Goal: Information Seeking & Learning: Learn about a topic

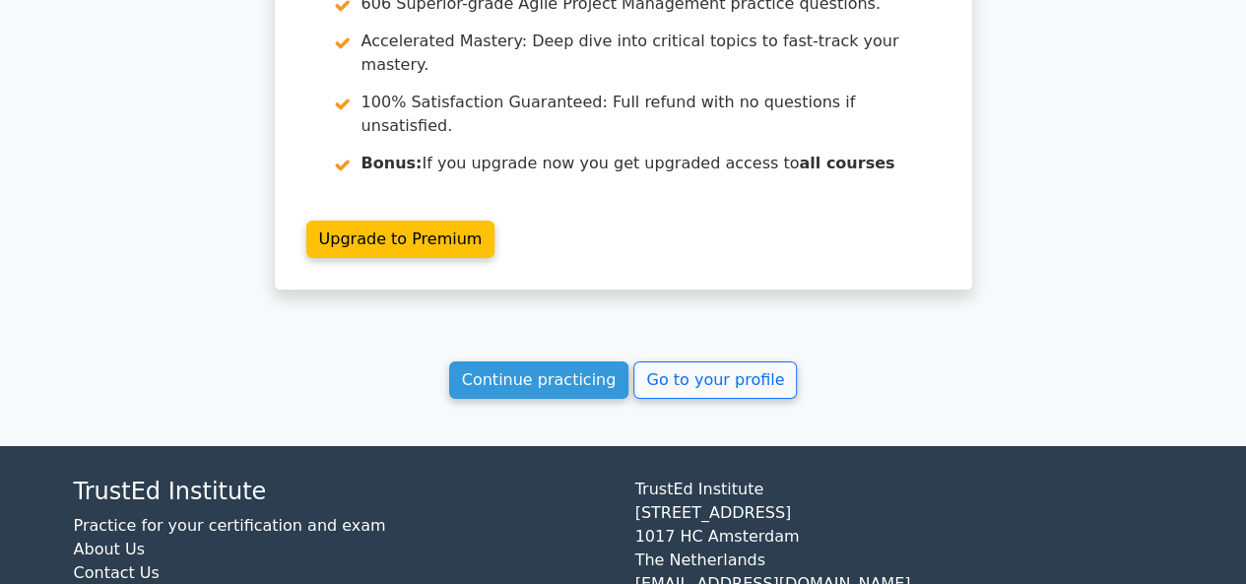
scroll to position [3280, 0]
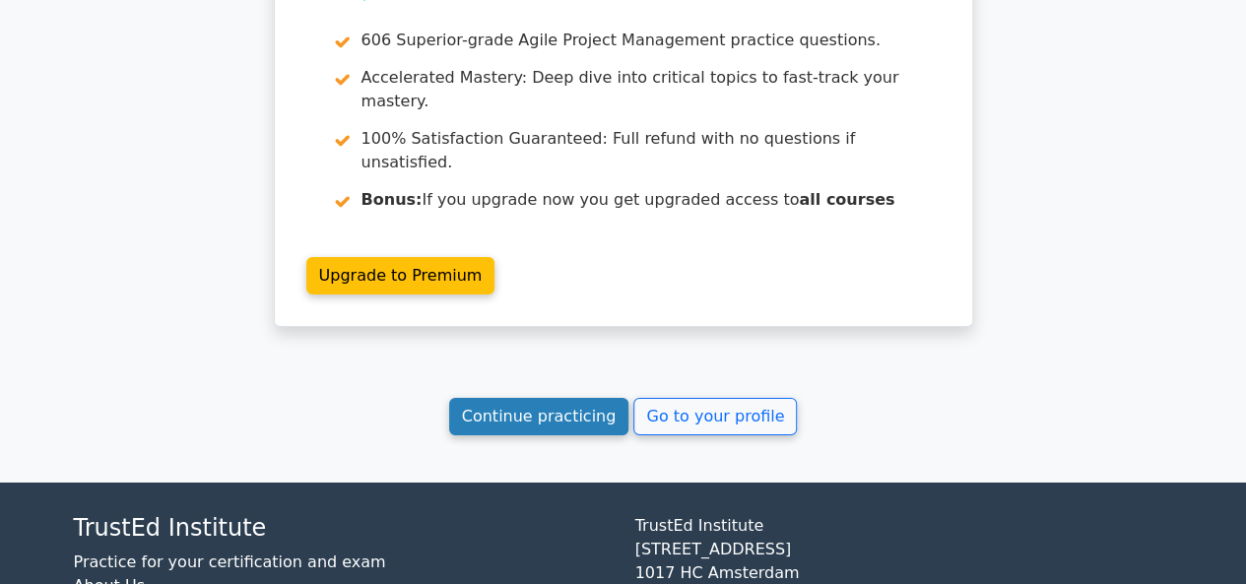
click at [505, 398] on link "Continue practicing" at bounding box center [539, 416] width 180 height 37
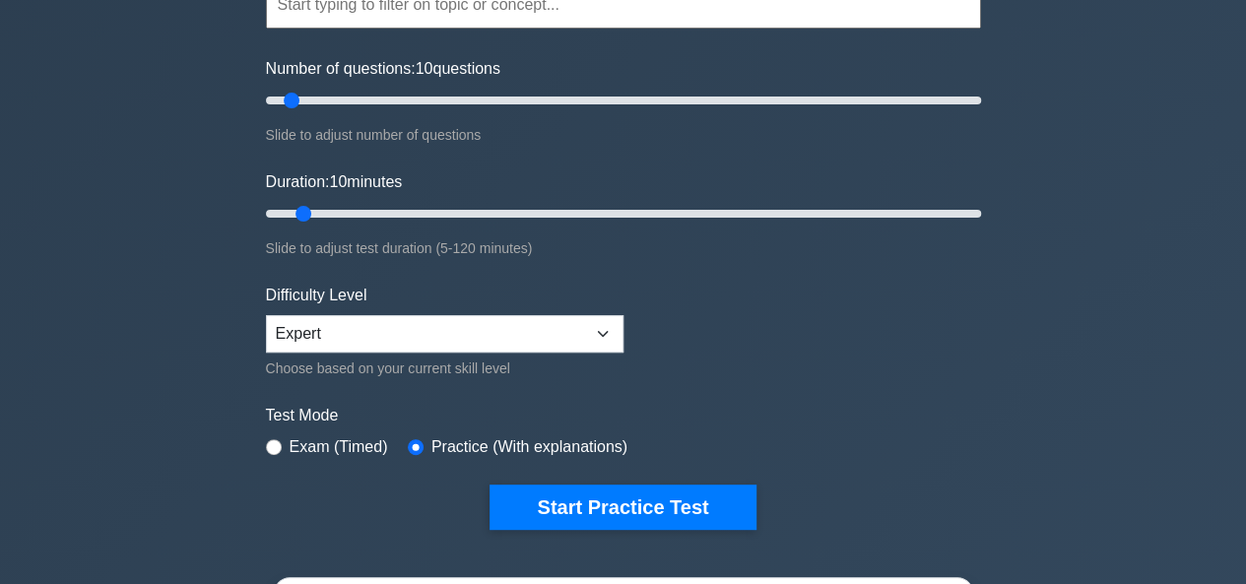
scroll to position [221, 0]
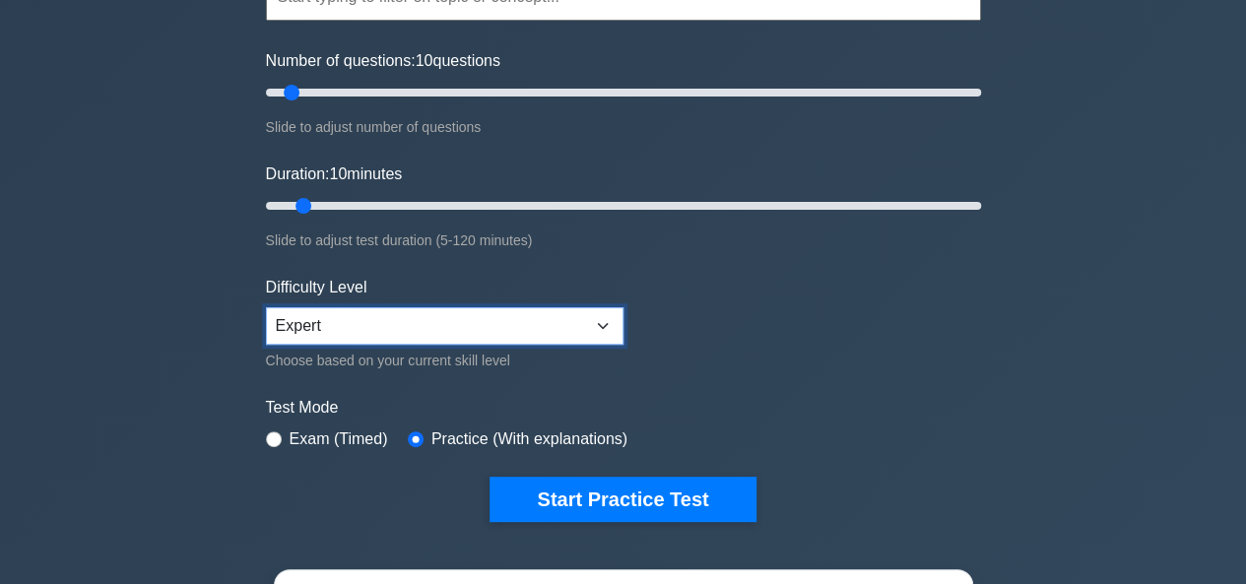
click at [305, 338] on select "Beginner Intermediate Expert" at bounding box center [445, 325] width 358 height 37
select select "intermediate"
click at [266, 307] on select "Beginner Intermediate Expert" at bounding box center [445, 325] width 358 height 37
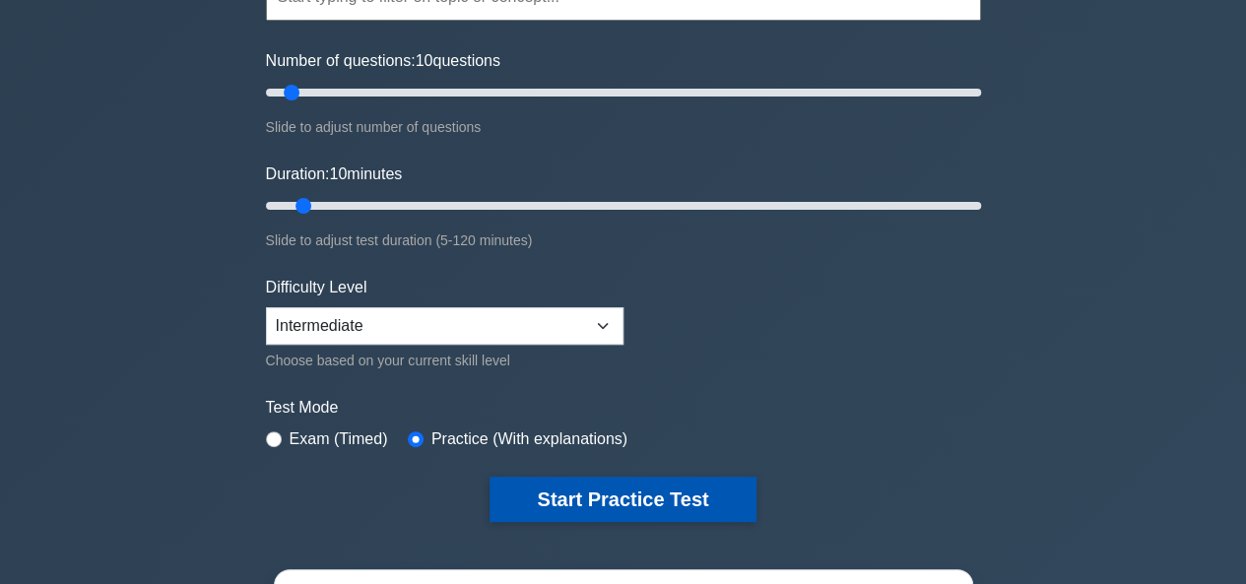
click at [540, 509] on button "Start Practice Test" at bounding box center [623, 499] width 266 height 45
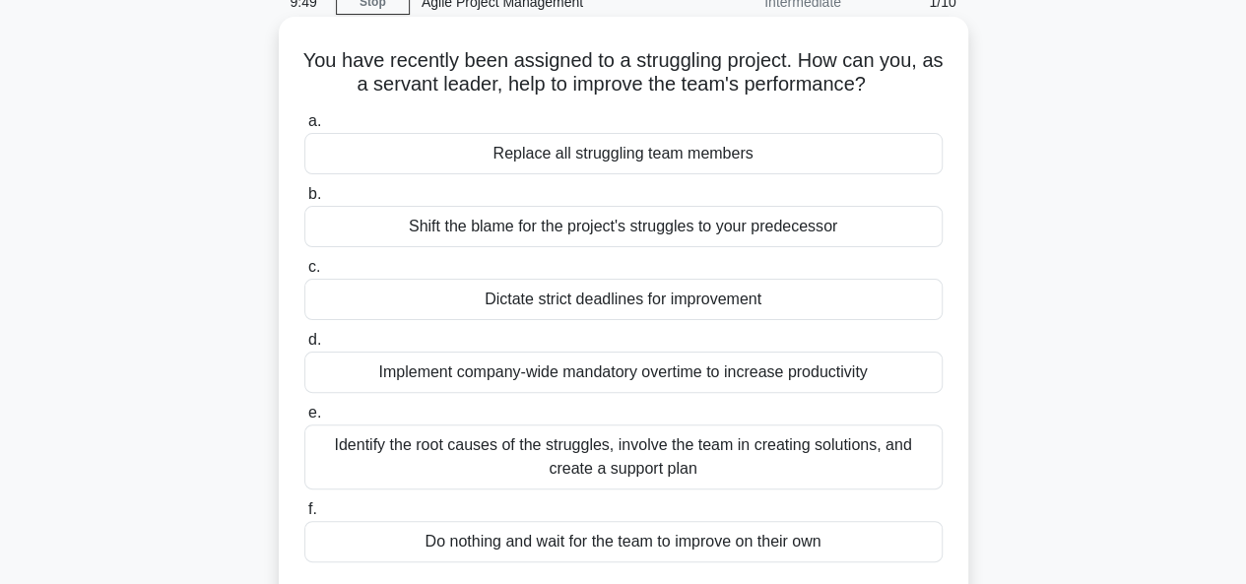
scroll to position [97, 0]
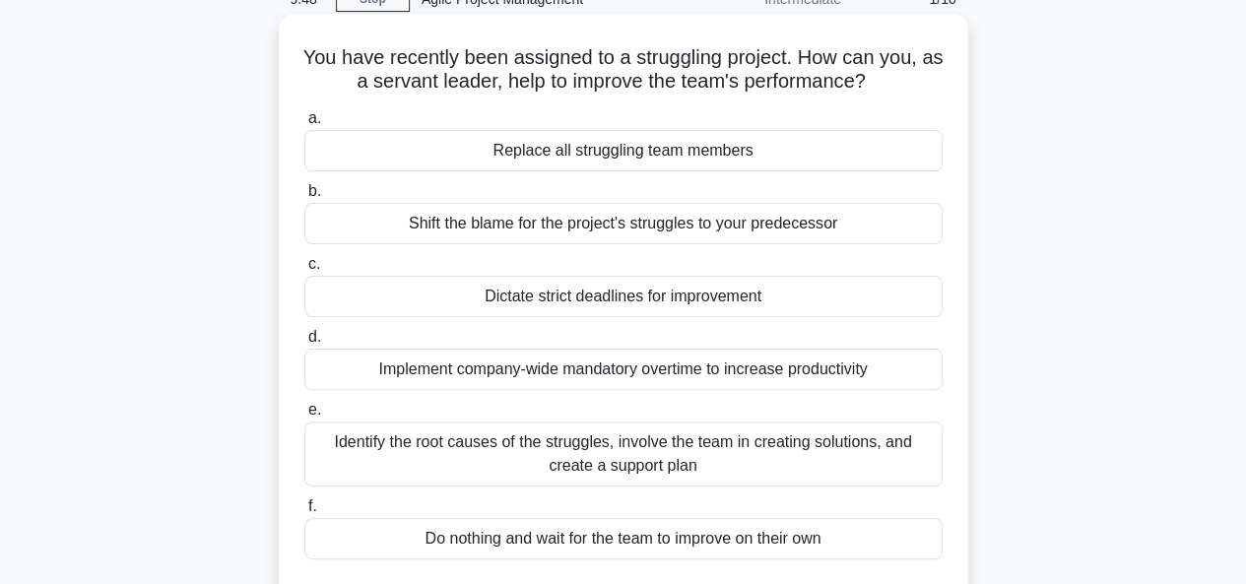
click at [523, 452] on div "Identify the root causes of the struggles, involve the team in creating solutio…" at bounding box center [623, 454] width 638 height 65
click at [304, 417] on input "e. Identify the root causes of the struggles, involve the team in creating solu…" at bounding box center [304, 410] width 0 height 13
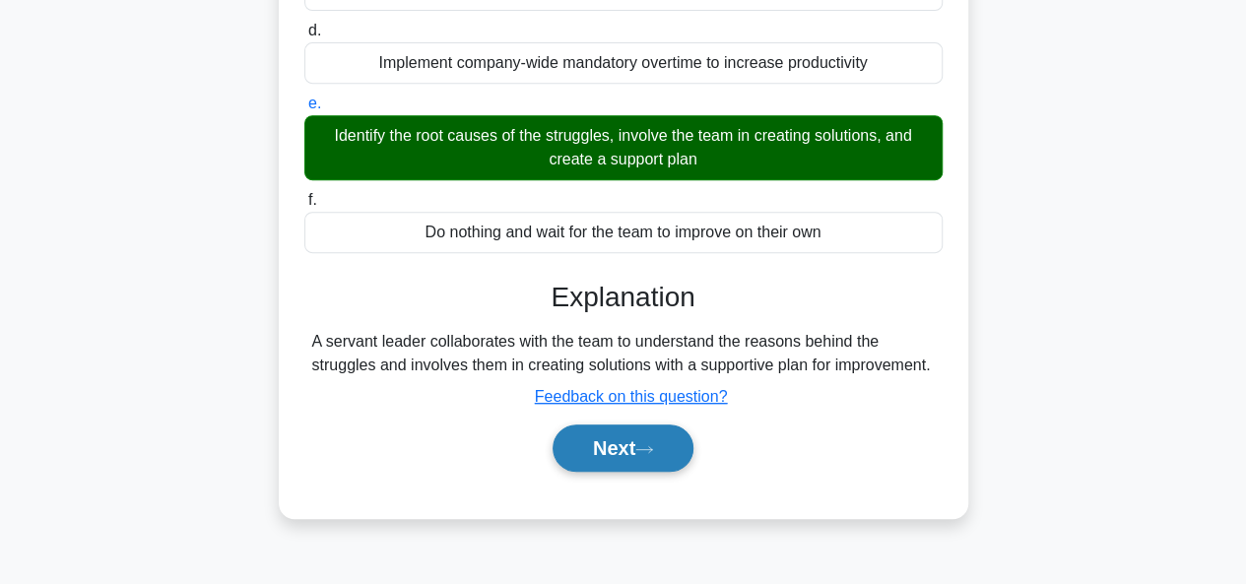
scroll to position [404, 0]
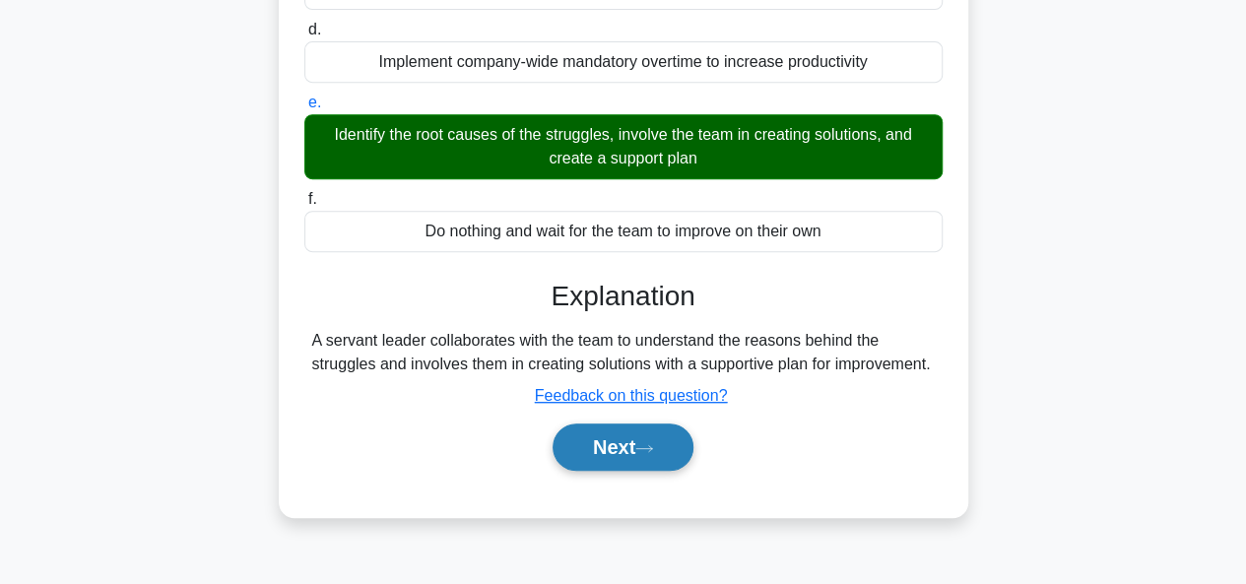
click at [577, 467] on button "Next" at bounding box center [623, 447] width 141 height 47
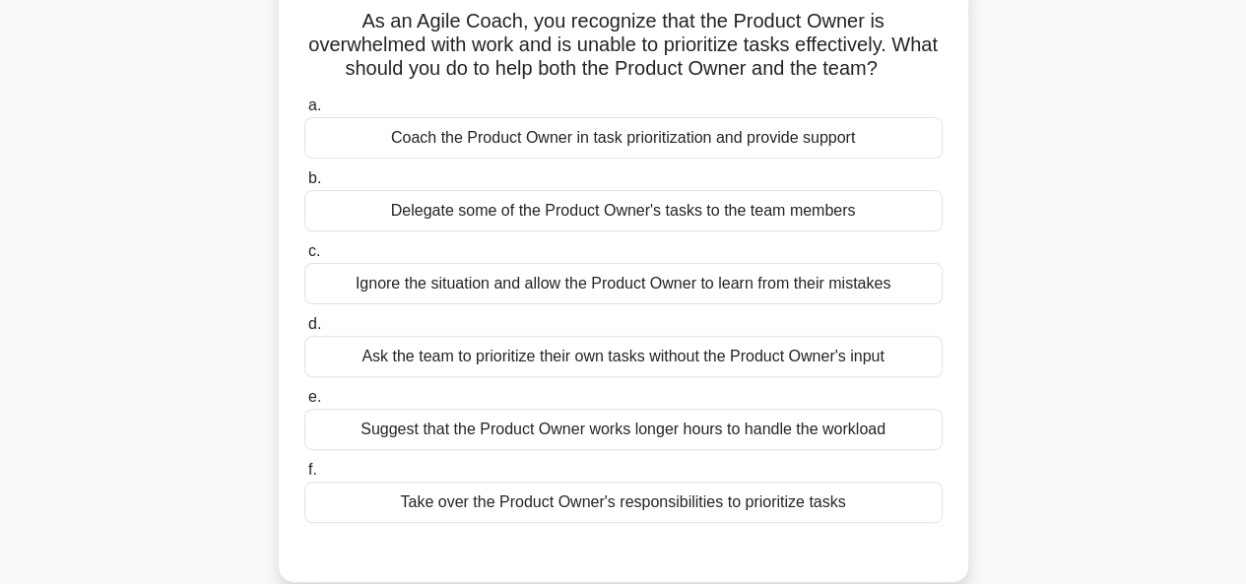
scroll to position [139, 0]
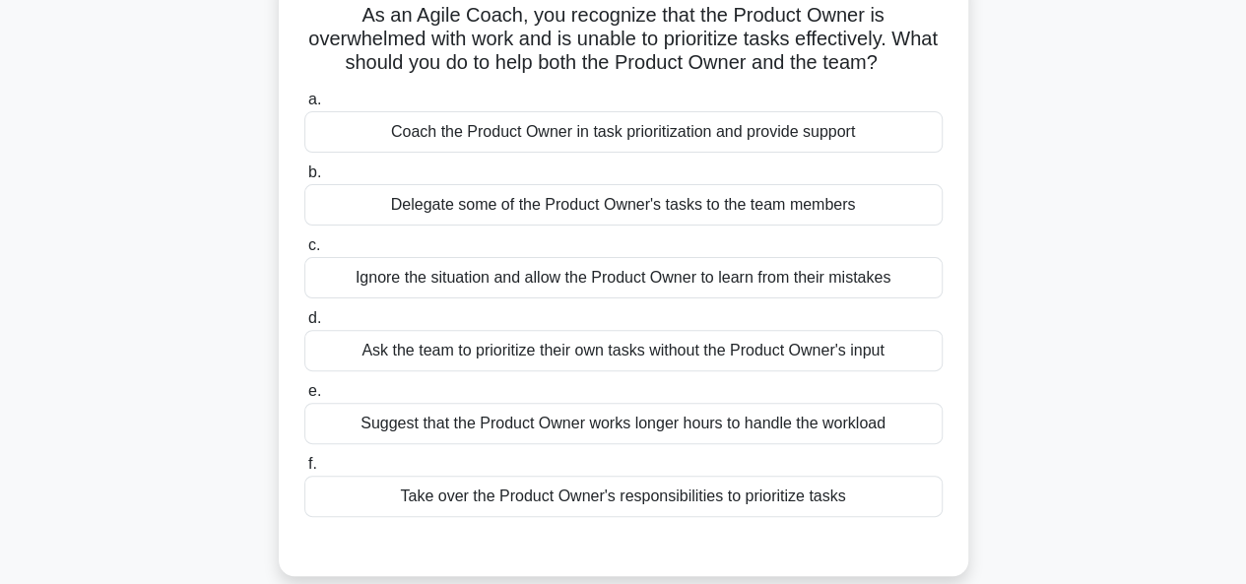
click at [794, 148] on div "Coach the Product Owner in task prioritization and provide support" at bounding box center [623, 131] width 638 height 41
click at [304, 106] on input "a. Coach the Product Owner in task prioritization and provide support" at bounding box center [304, 100] width 0 height 13
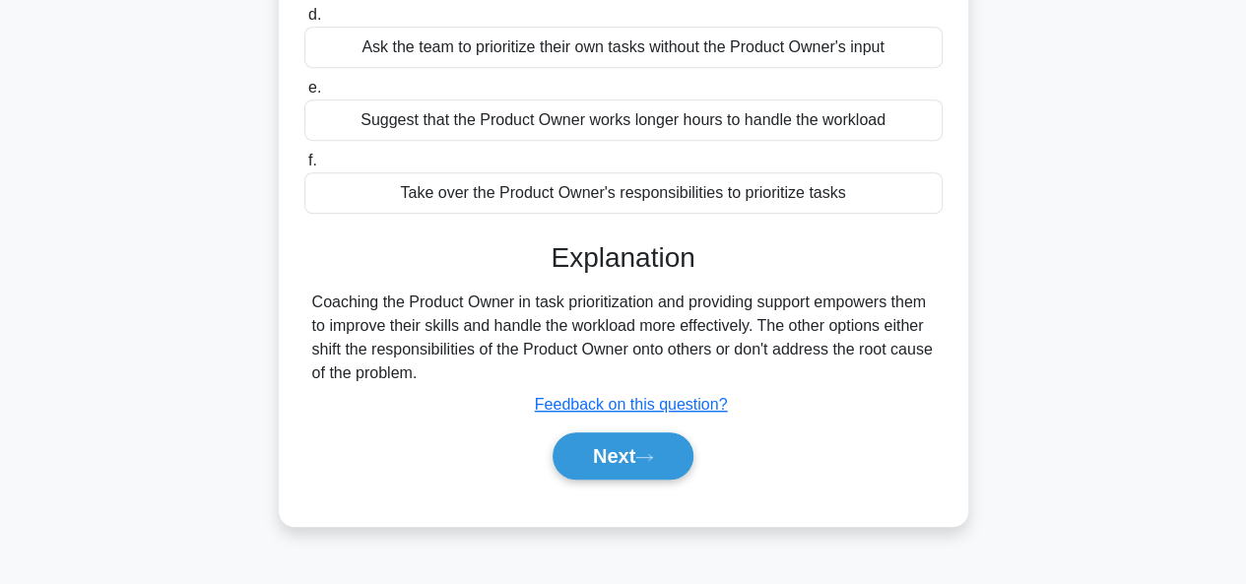
scroll to position [443, 0]
click at [636, 466] on button "Next" at bounding box center [623, 454] width 141 height 47
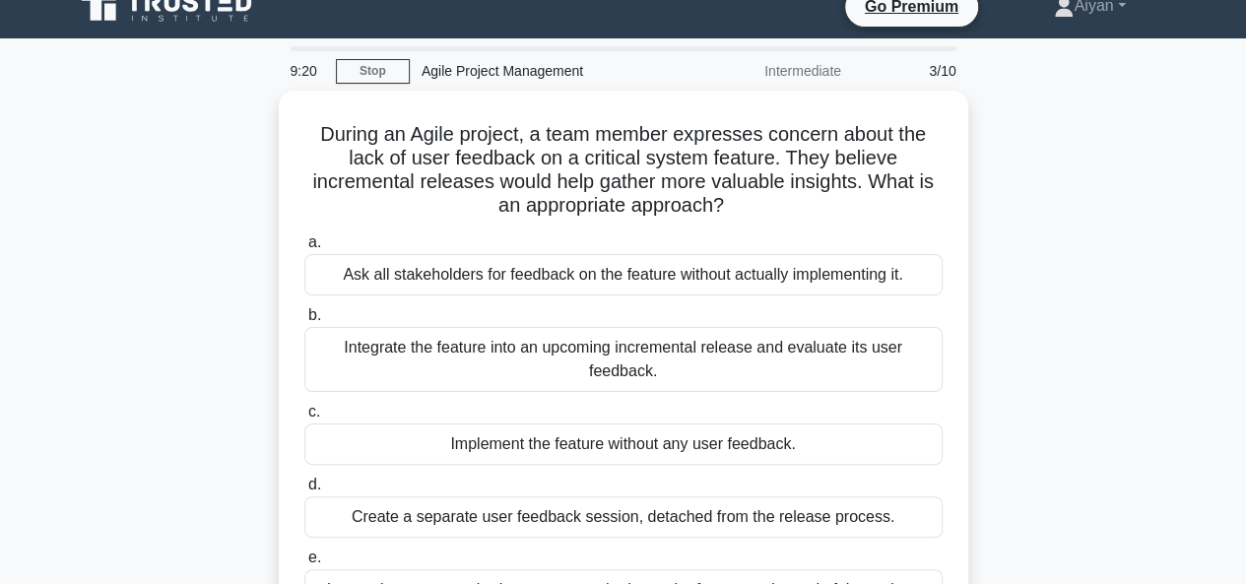
scroll to position [24, 0]
click at [374, 62] on link "Stop" at bounding box center [373, 72] width 74 height 25
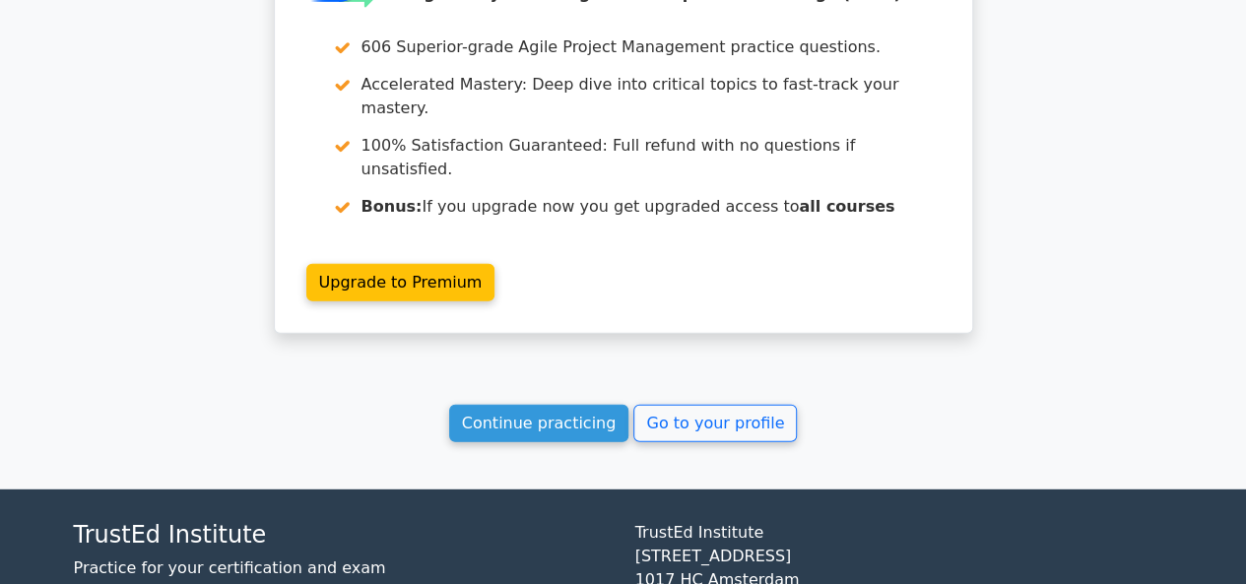
scroll to position [2544, 0]
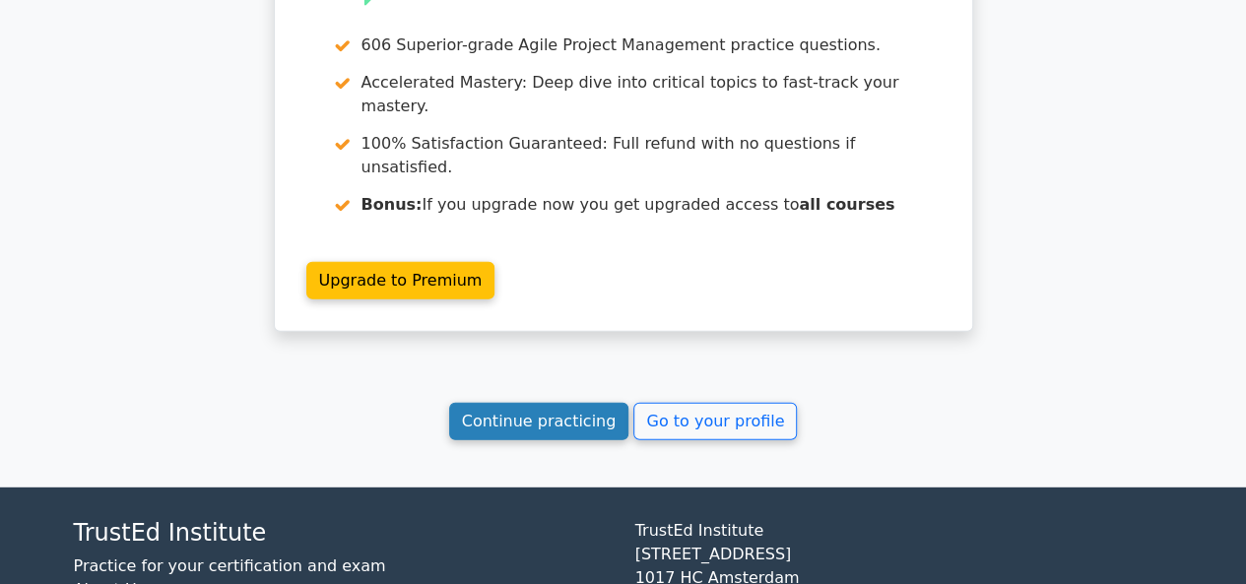
click at [503, 403] on link "Continue practicing" at bounding box center [539, 421] width 180 height 37
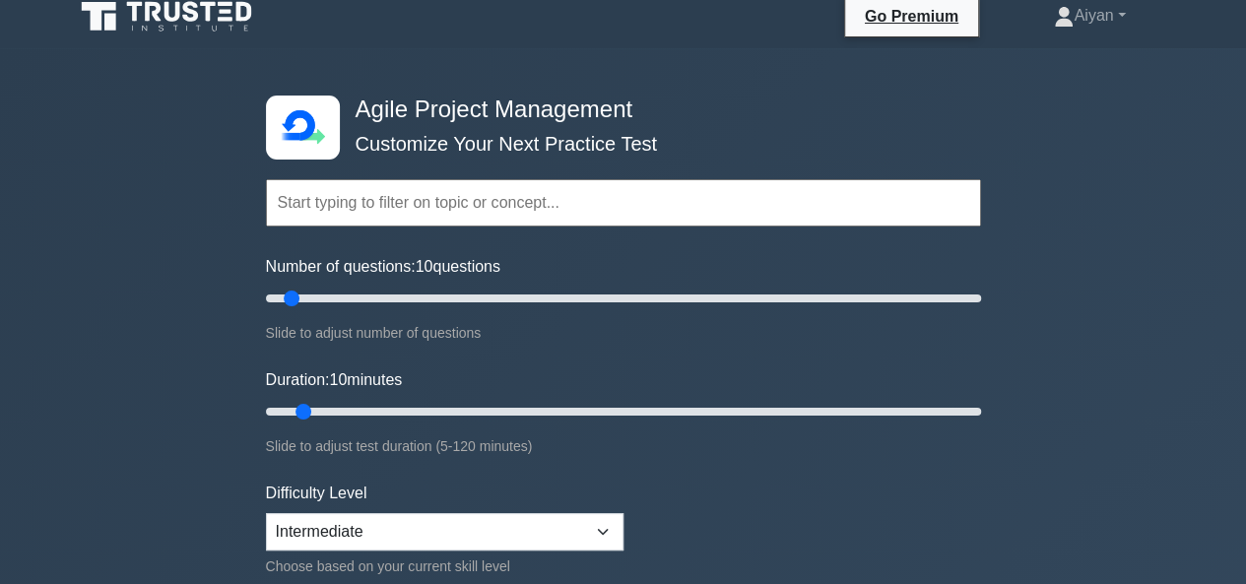
scroll to position [16, 0]
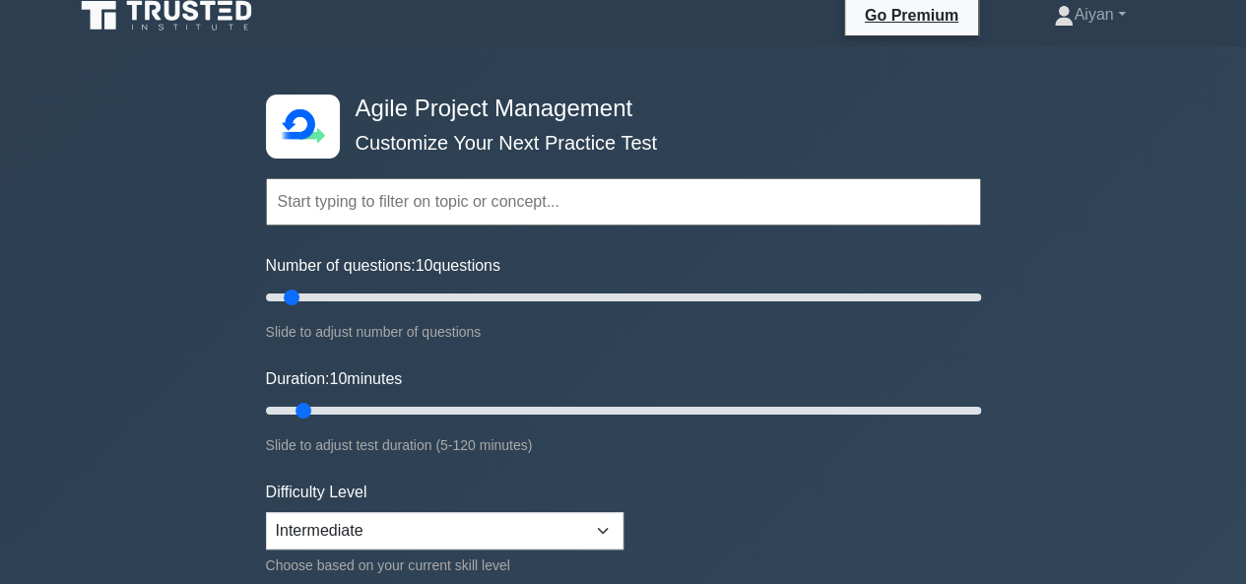
click at [460, 214] on input "text" at bounding box center [623, 201] width 715 height 47
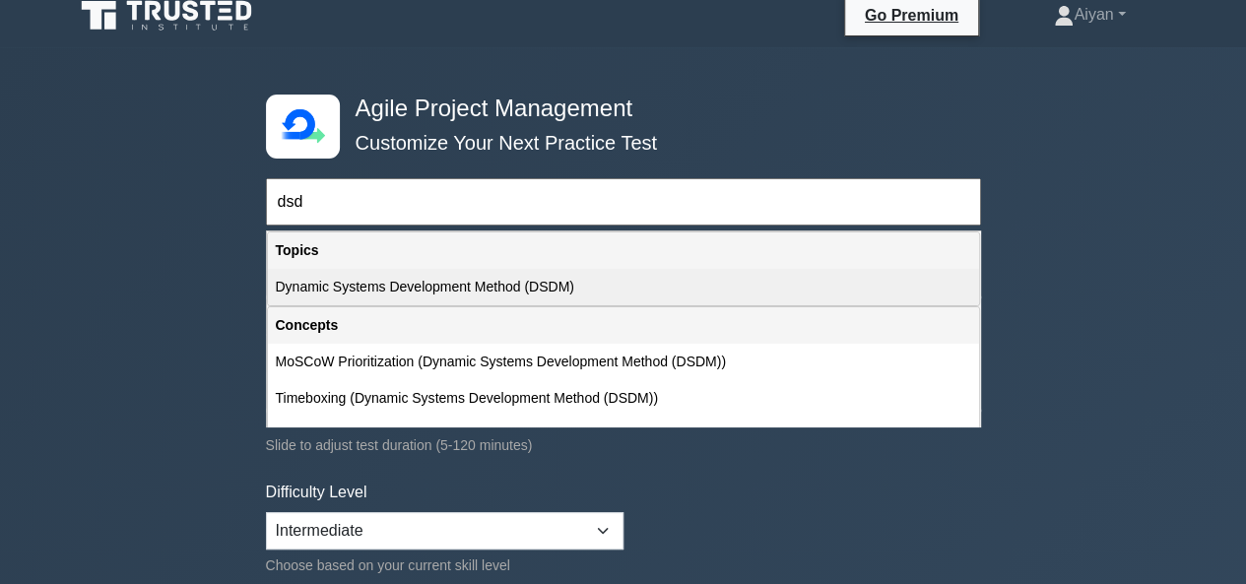
click at [416, 285] on div "Dynamic Systems Development Method (DSDM)" at bounding box center [623, 287] width 711 height 36
type input "Dynamic Systems Development Method (DSDM)"
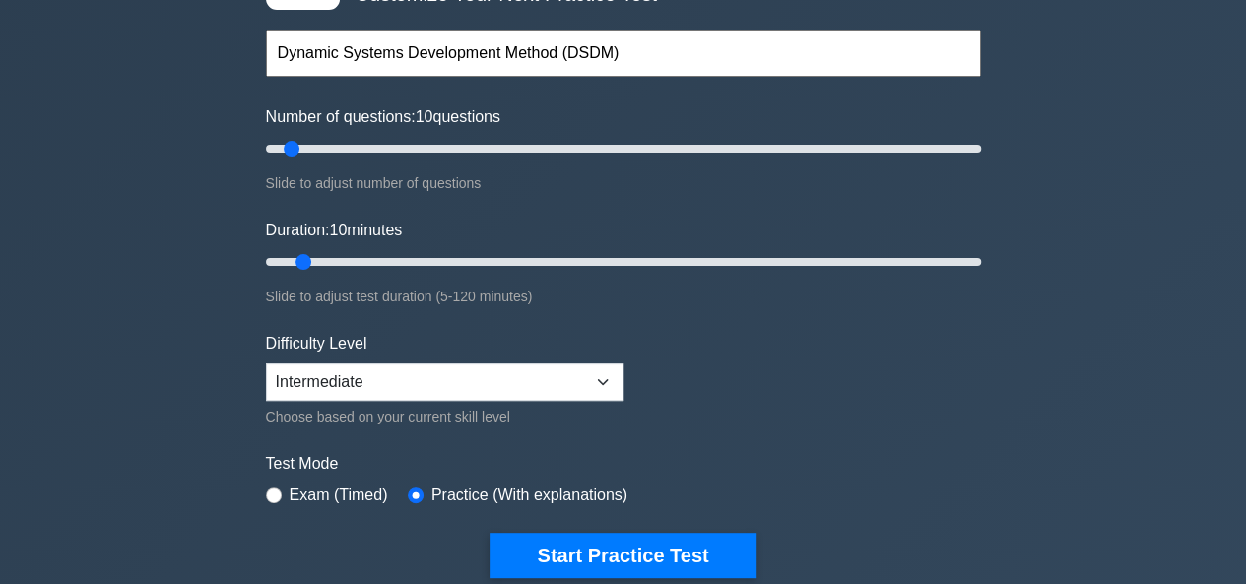
scroll to position [165, 0]
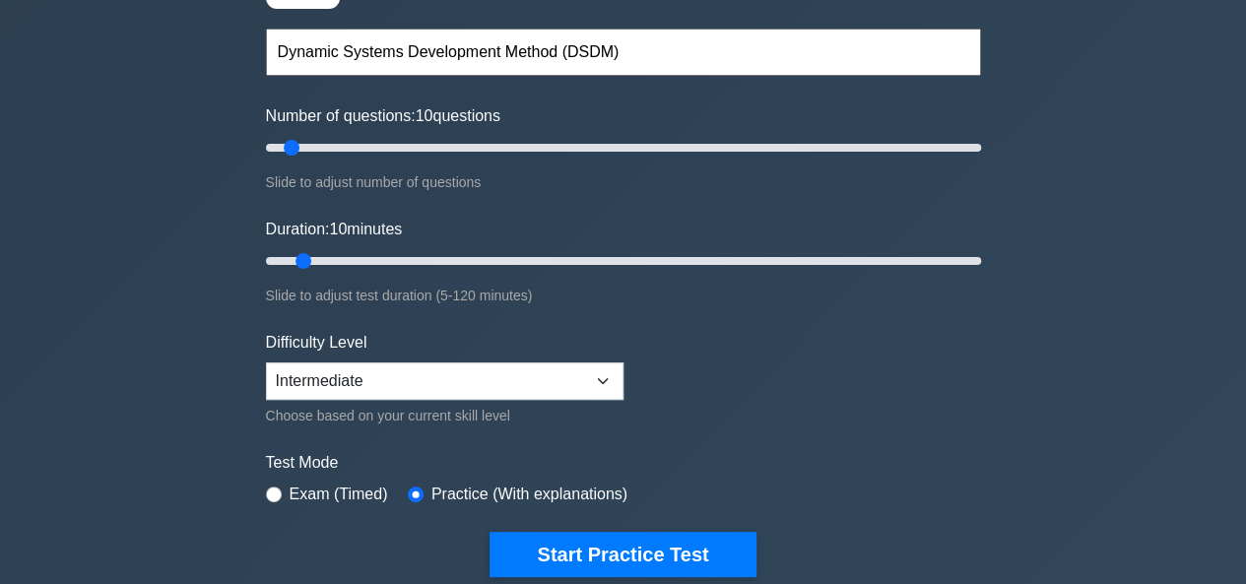
click at [577, 285] on div "Slide to adjust test duration (5-120 minutes)" at bounding box center [623, 296] width 715 height 24
drag, startPoint x: 573, startPoint y: 285, endPoint x: 650, endPoint y: 284, distance: 76.8
click at [650, 284] on div "Slide to adjust test duration (5-120 minutes)" at bounding box center [623, 296] width 715 height 24
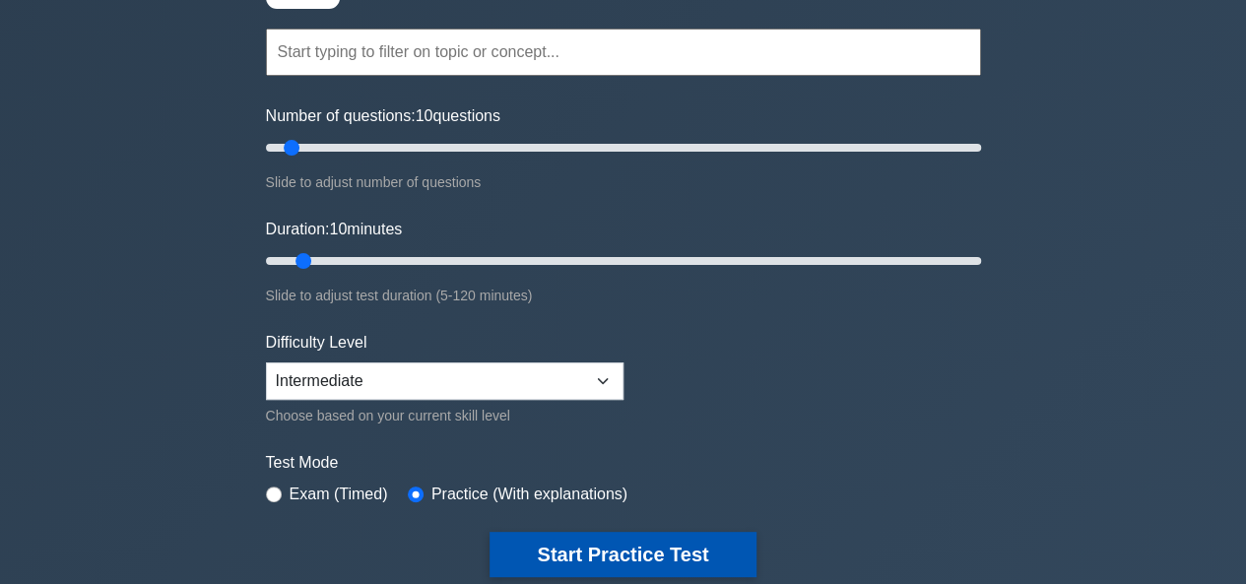
click at [729, 540] on button "Start Practice Test" at bounding box center [623, 554] width 266 height 45
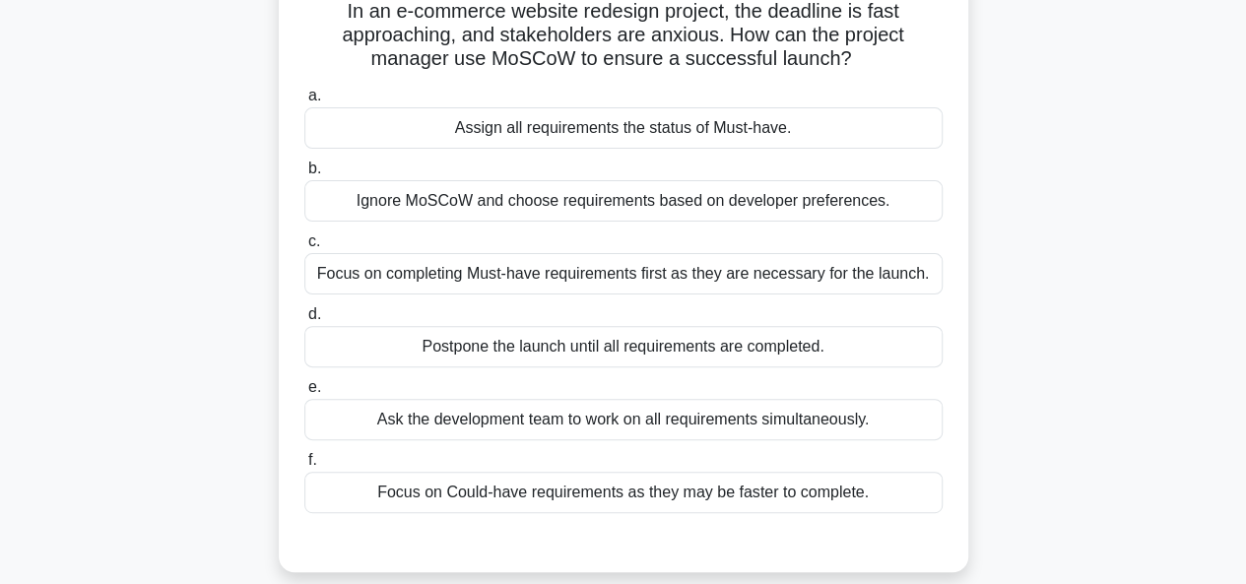
scroll to position [173, 0]
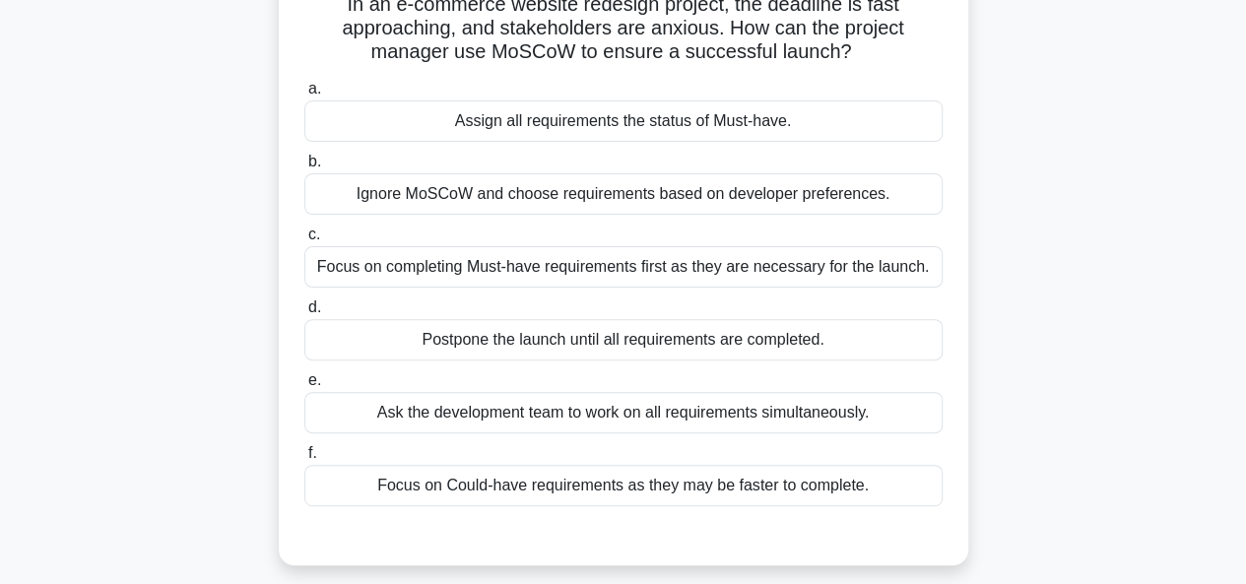
click at [349, 266] on div "Focus on completing Must-have requirements first as they are necessary for the …" at bounding box center [623, 266] width 638 height 41
click at [304, 241] on input "c. Focus on completing Must-have requirements first as they are necessary for t…" at bounding box center [304, 235] width 0 height 13
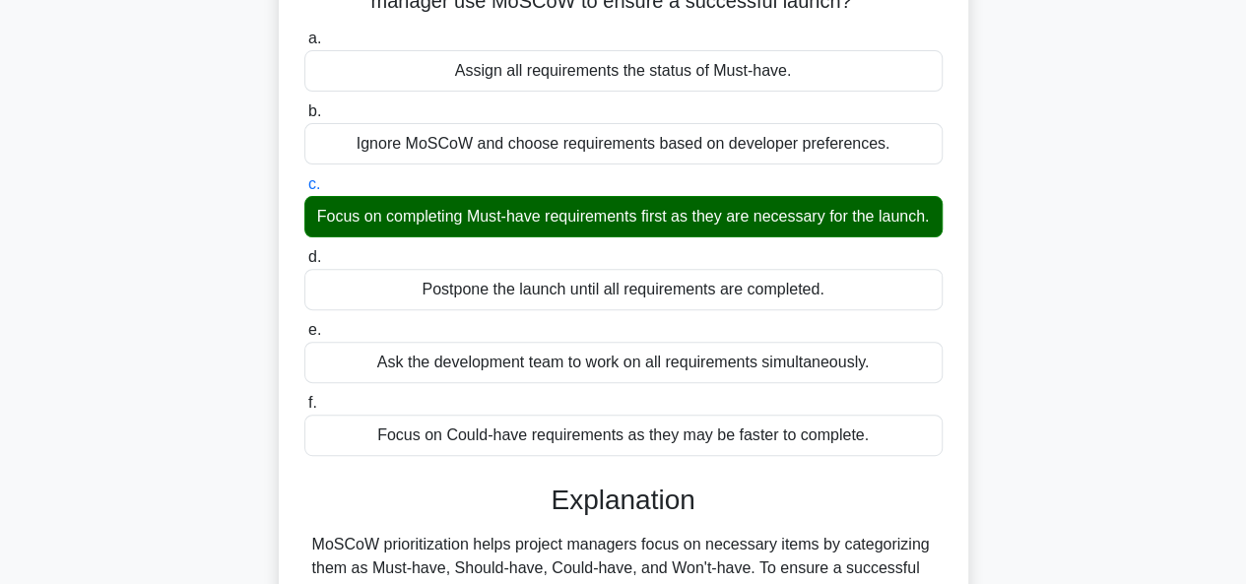
scroll to position [480, 0]
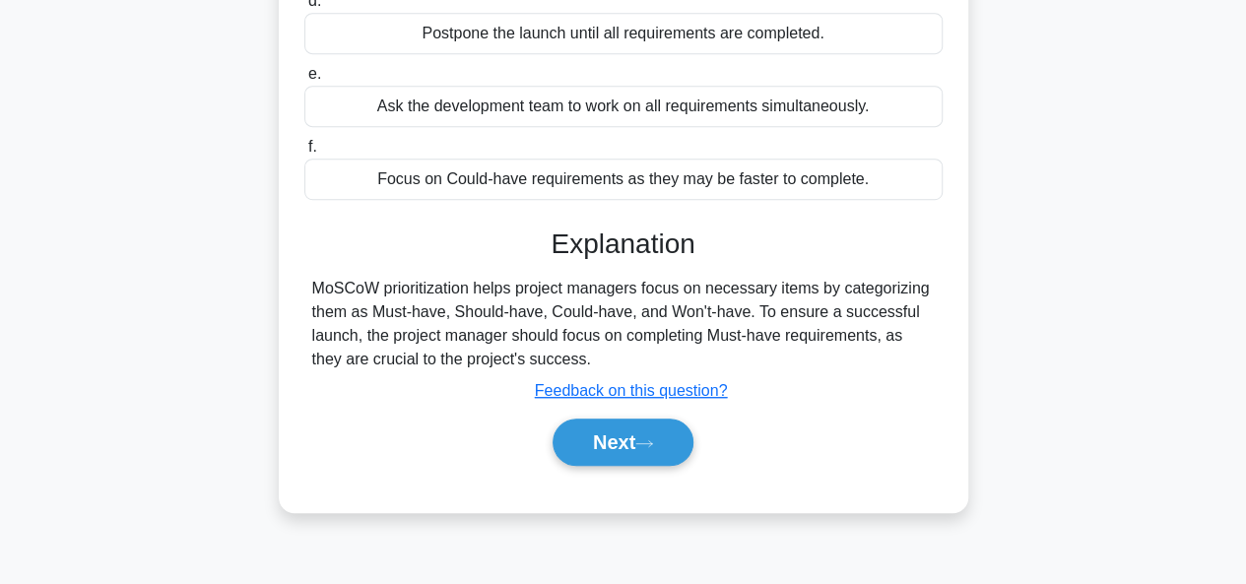
click at [294, 122] on div "e. Ask the development team to work on all requirements simultaneously." at bounding box center [624, 94] width 662 height 65
click at [669, 466] on button "Next" at bounding box center [623, 442] width 141 height 47
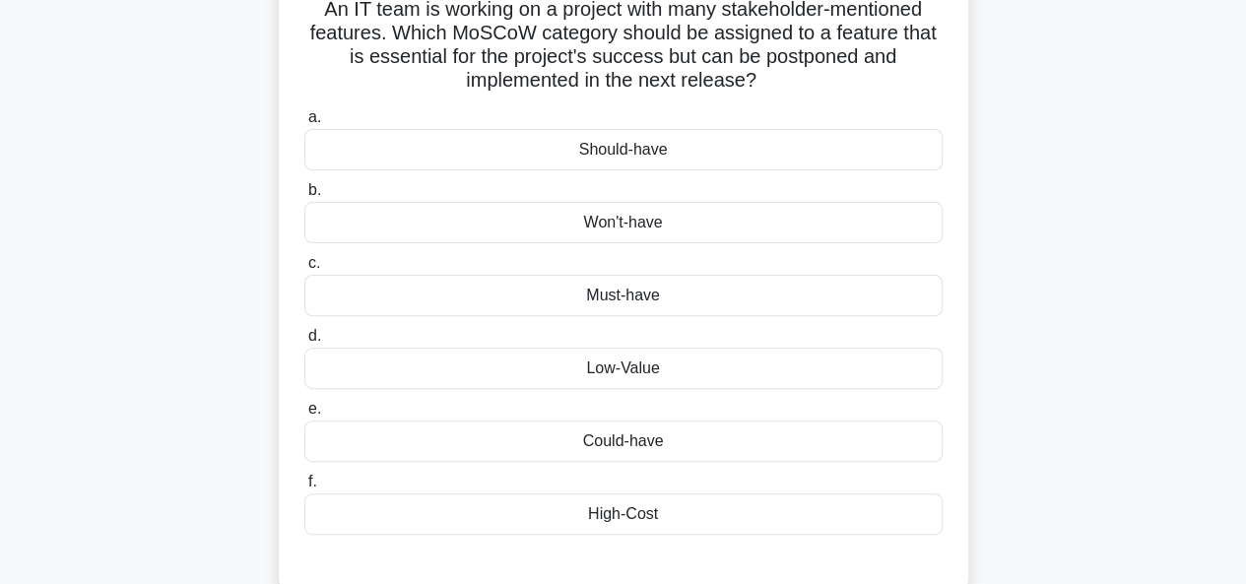
scroll to position [174, 0]
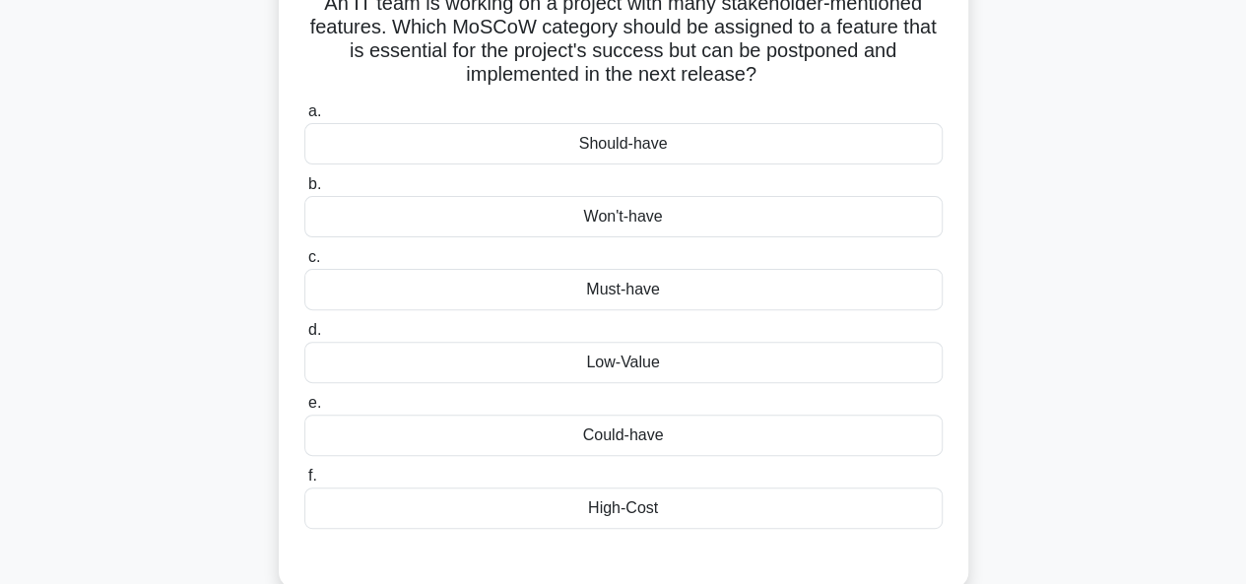
click at [881, 137] on div "Should-have" at bounding box center [623, 143] width 638 height 41
click at [304, 118] on input "a. Should-have" at bounding box center [304, 111] width 0 height 13
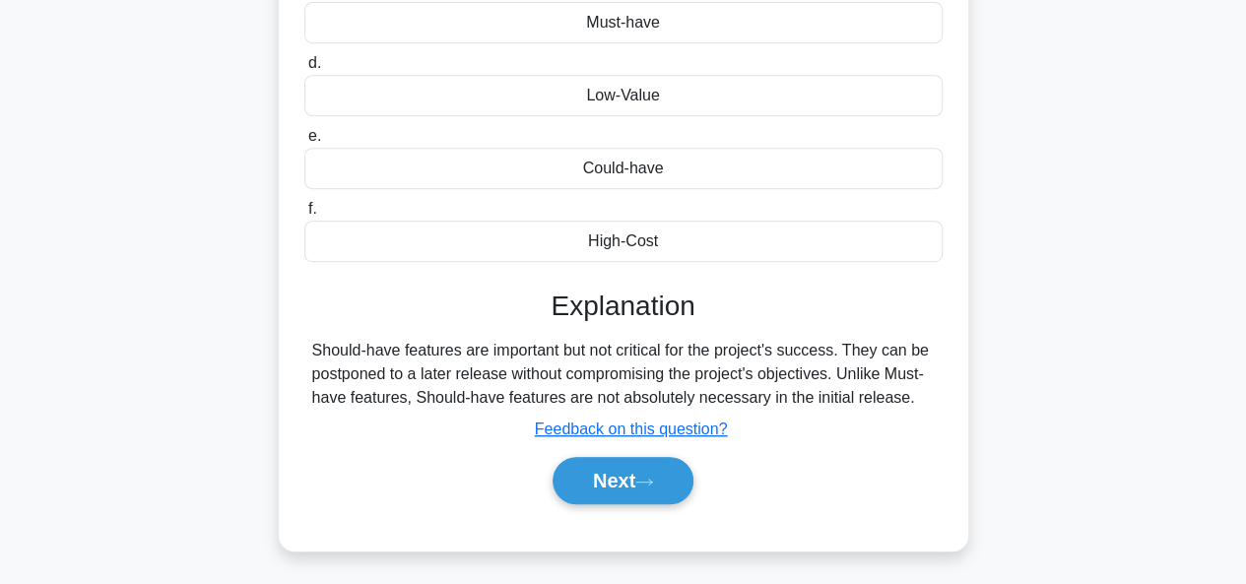
scroll to position [480, 0]
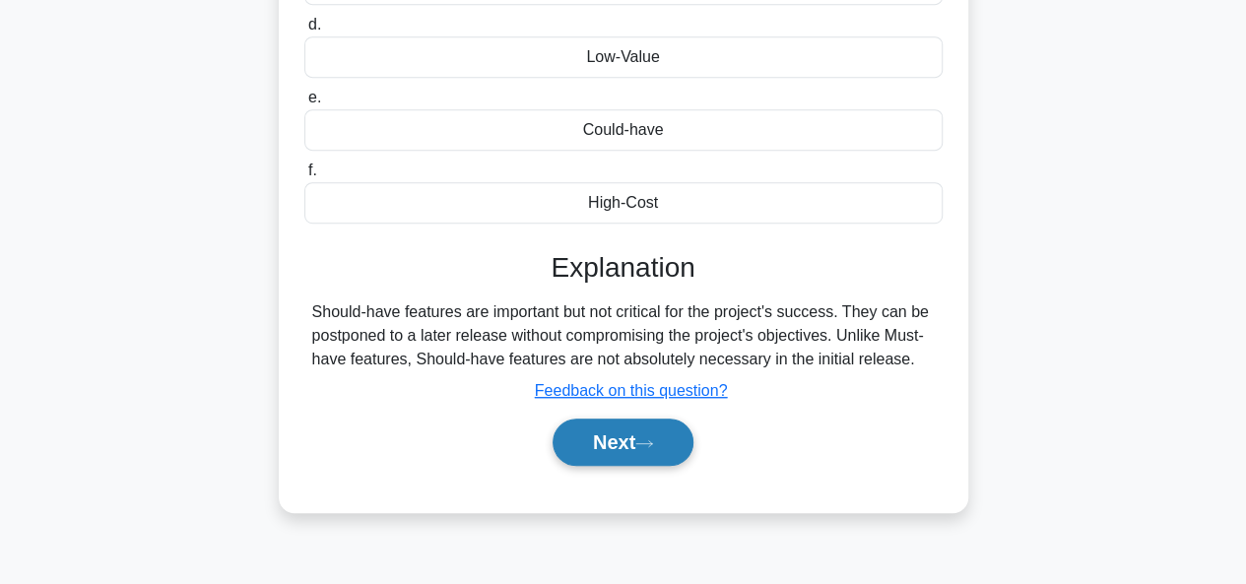
click at [678, 455] on button "Next" at bounding box center [623, 442] width 141 height 47
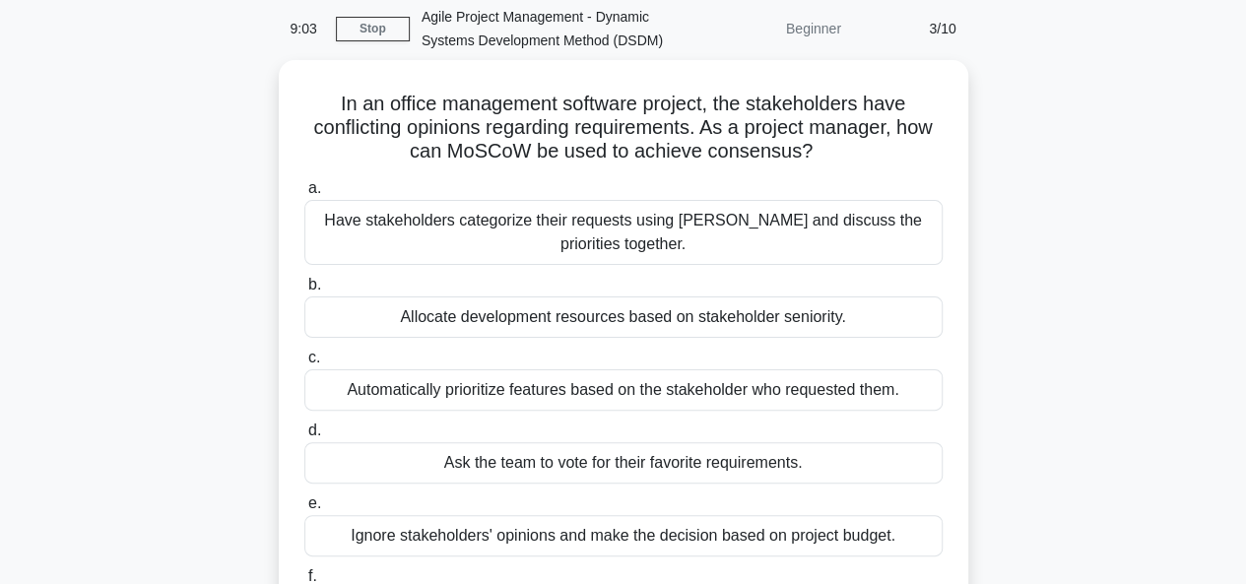
scroll to position [94, 0]
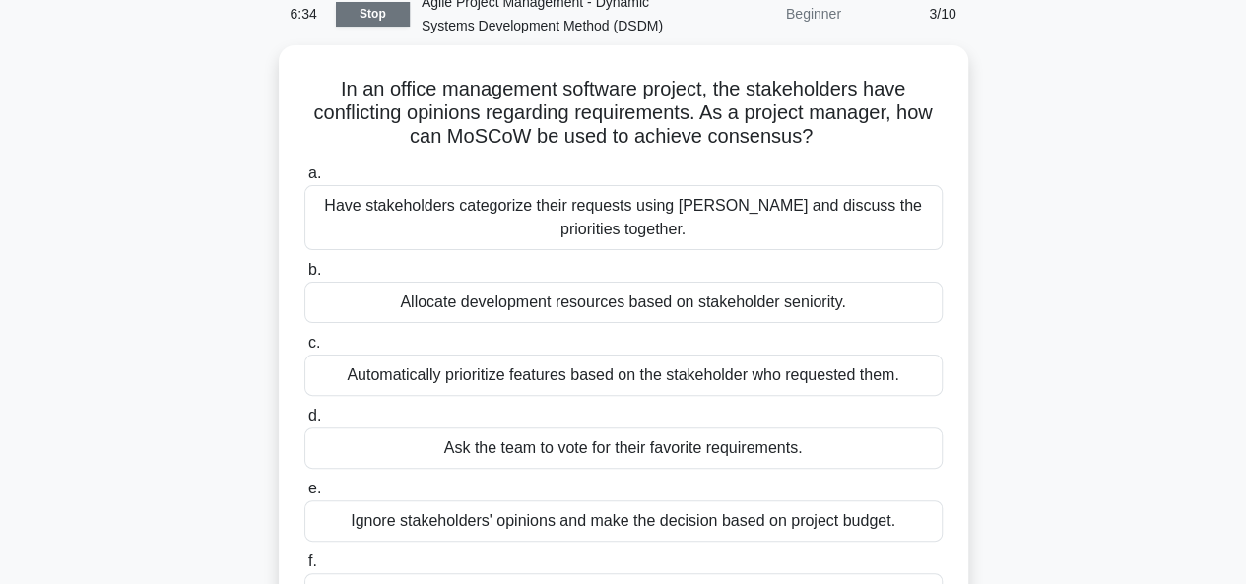
click at [365, 24] on link "Stop" at bounding box center [373, 14] width 74 height 25
